Goal: Task Accomplishment & Management: Manage account settings

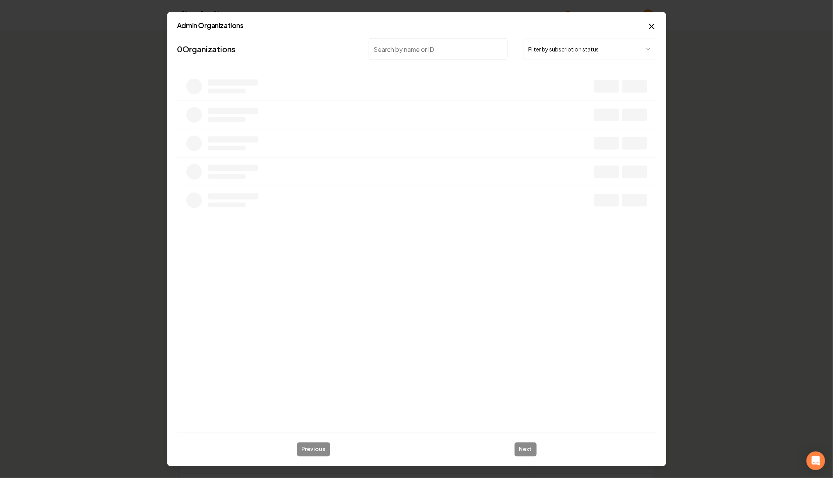
type input "s"
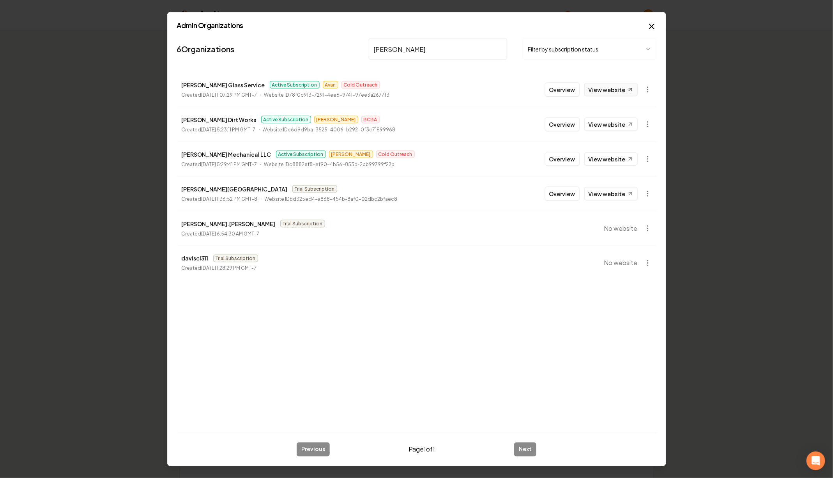
type input "[PERSON_NAME]"
click at [603, 89] on link "View website" at bounding box center [610, 89] width 53 height 13
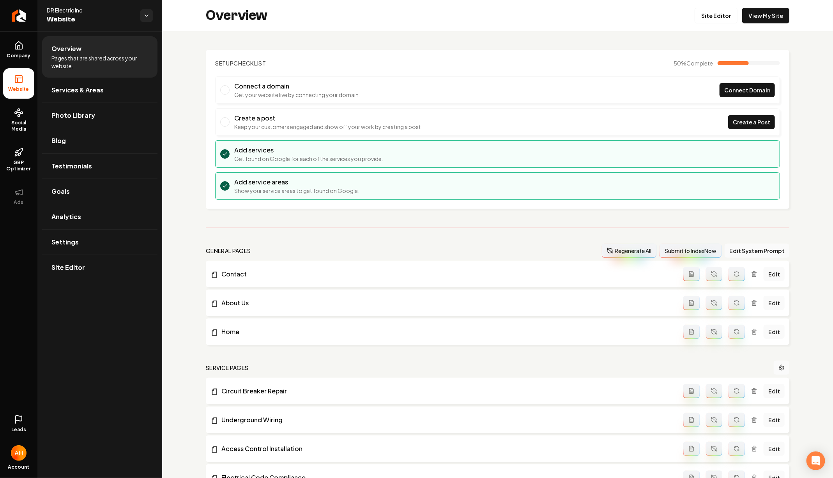
scroll to position [318, 0]
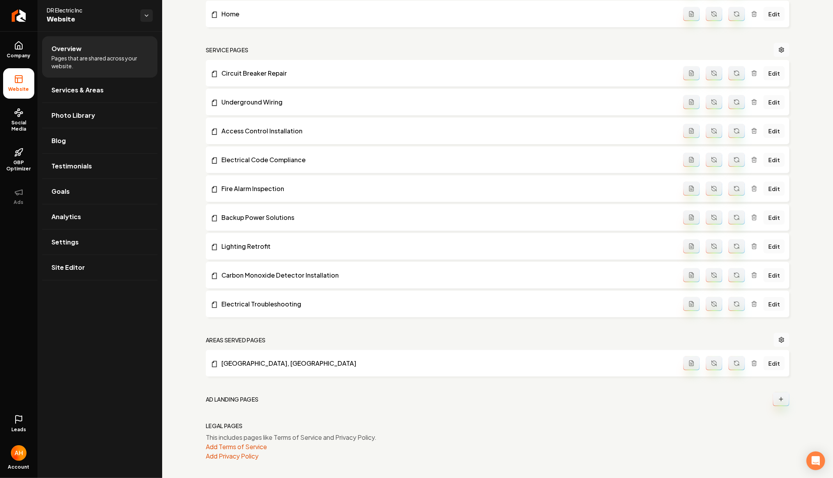
click at [374, 50] on nav "Service Pages" at bounding box center [498, 50] width 584 height 14
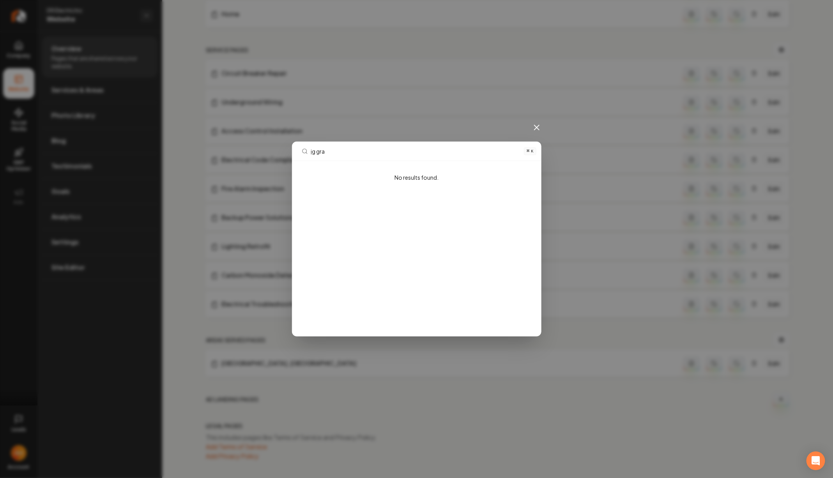
type input "jg gran"
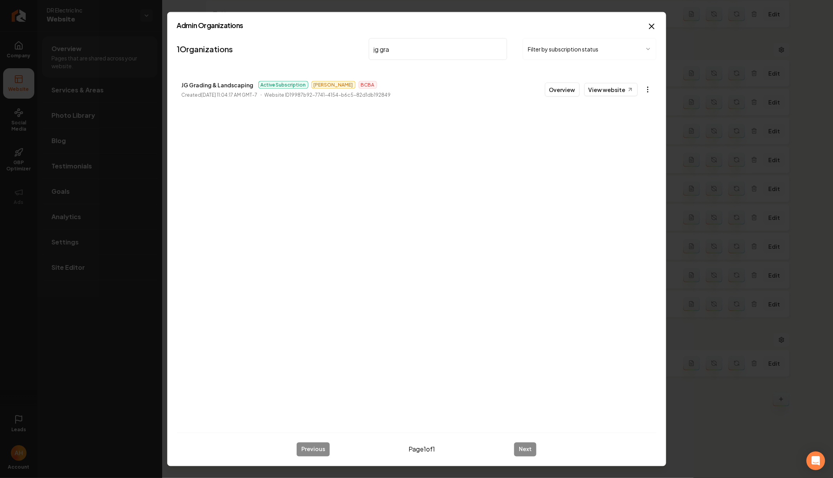
type input "jg gra"
click at [651, 86] on body "Company Website Social Media GBP Optimizer Ads Leads Account DR Electric Inc We…" at bounding box center [416, 239] width 833 height 478
click at [628, 155] on link "View in Stripe" at bounding box center [630, 156] width 50 height 12
click at [645, 93] on body "Company Website Social Media GBP Optimizer Ads Leads Account DR Electric Inc We…" at bounding box center [416, 239] width 833 height 478
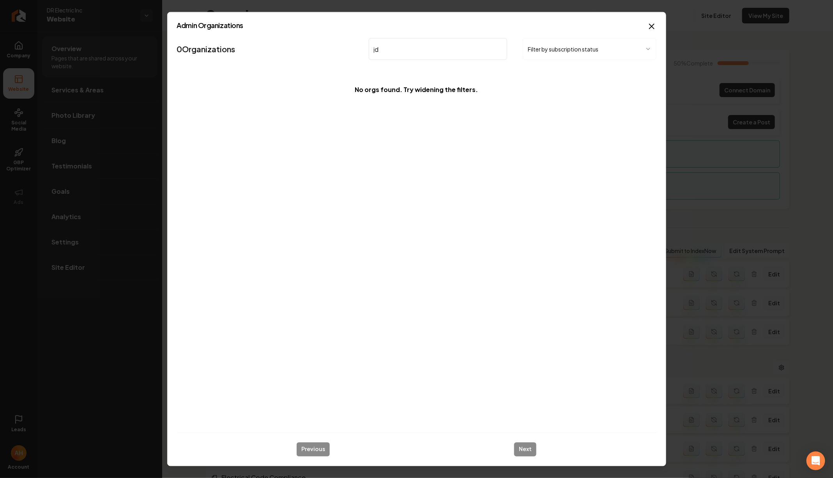
type input "j"
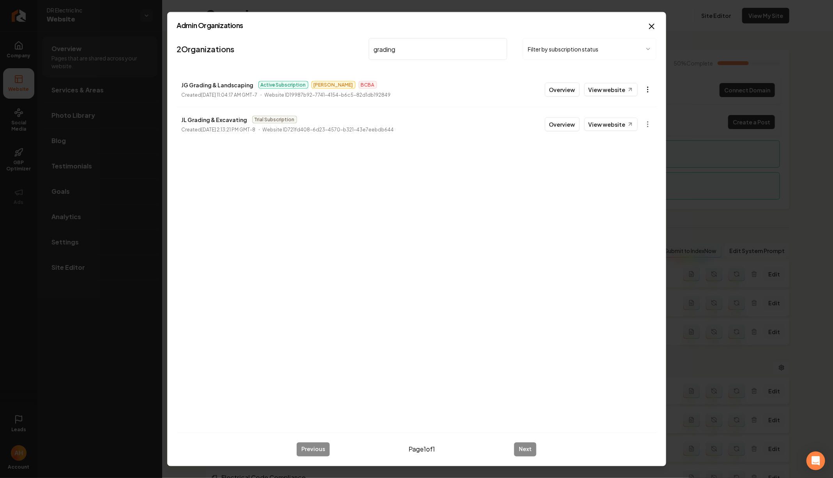
type input "grading"
click at [650, 87] on body "Company Website Social Media GBP Optimizer Ads Leads Account DR Electric Inc We…" at bounding box center [416, 239] width 833 height 478
click at [637, 191] on div "Enable Site" at bounding box center [630, 194] width 50 height 12
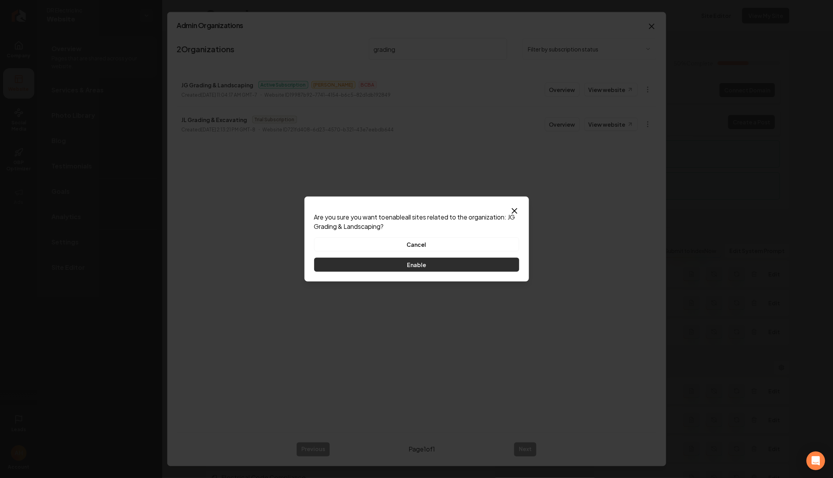
click at [458, 262] on button "Enable" at bounding box center [416, 265] width 205 height 14
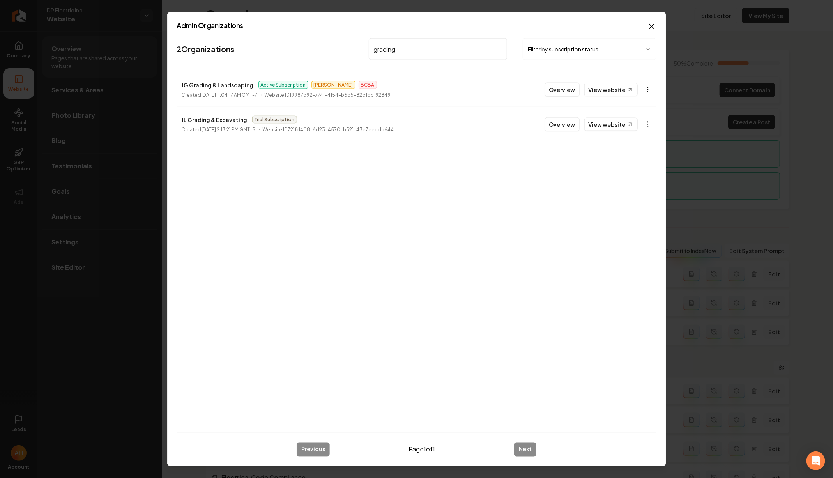
click at [647, 87] on body "Company Website Social Media GBP Optimizer Ads Leads Account DR Electric Inc We…" at bounding box center [416, 239] width 833 height 478
click at [639, 153] on link "View in Stripe" at bounding box center [630, 156] width 50 height 12
click at [610, 85] on link "View website" at bounding box center [610, 89] width 53 height 13
click at [646, 87] on body "Company Website Social Media GBP Optimizer Ads Leads Account DR Electric Inc We…" at bounding box center [416, 239] width 833 height 478
click at [630, 106] on div "Organization Info" at bounding box center [630, 107] width 50 height 12
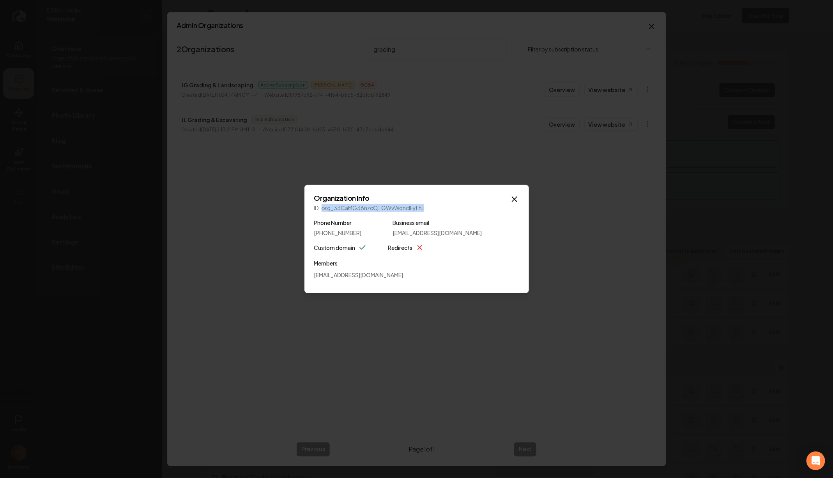
drag, startPoint x: 323, startPoint y: 206, endPoint x: 470, endPoint y: 206, distance: 147.0
click at [470, 206] on p "ID: org_33CaMG36nzcCjLGWvWdnclFyLhJ" at bounding box center [416, 208] width 205 height 8
copy p "org_33CaMG36nzcCjLGWvWdnclFyLhJ"
click at [514, 196] on icon "button" at bounding box center [514, 199] width 9 height 9
